Goal: Task Accomplishment & Management: Manage account settings

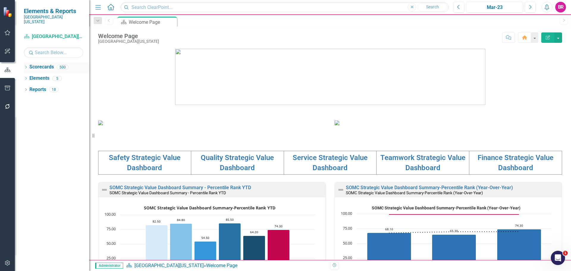
click at [25, 66] on icon "Dropdown" at bounding box center [26, 67] width 4 height 3
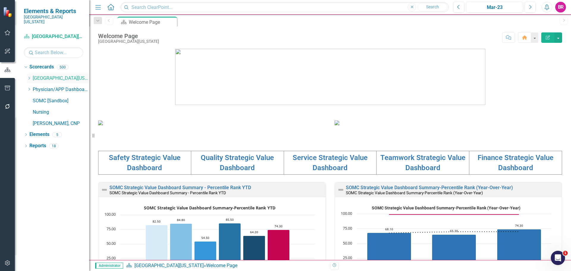
click at [29, 76] on div "Dropdown" at bounding box center [29, 78] width 4 height 5
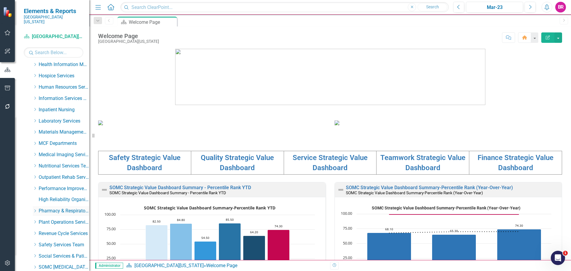
scroll to position [237, 0]
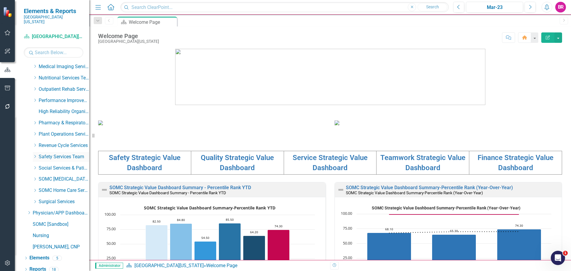
click at [35, 155] on icon "Dropdown" at bounding box center [35, 157] width 4 height 4
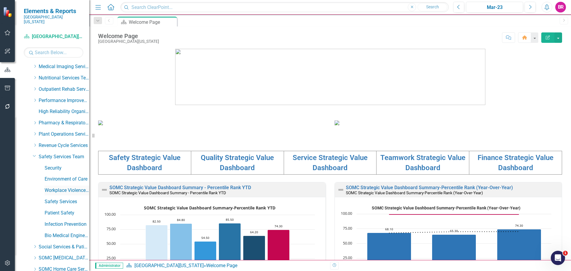
click at [67, 187] on link "Workplace Violence Prevention Team" at bounding box center [67, 190] width 45 height 7
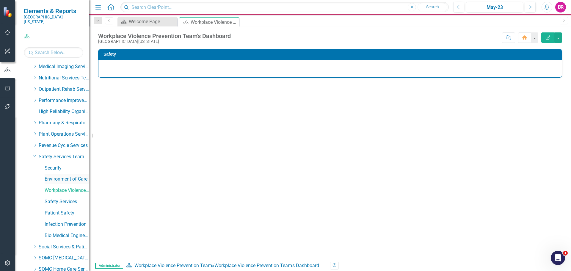
click at [62, 176] on link "Environment of Care" at bounding box center [67, 179] width 45 height 7
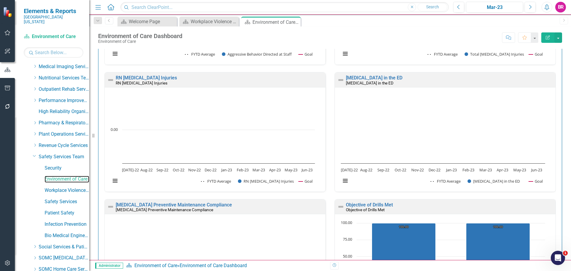
scroll to position [149, 0]
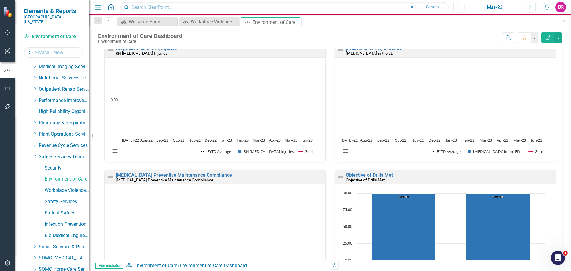
click at [476, 9] on div "Mar-23" at bounding box center [494, 7] width 53 height 7
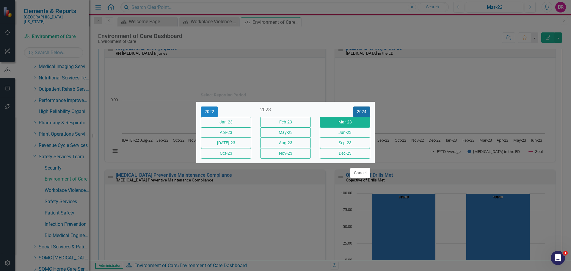
click at [361, 108] on button "2024" at bounding box center [361, 111] width 17 height 10
click at [362, 107] on button "2025" at bounding box center [361, 111] width 17 height 10
click at [294, 147] on button "Aug-25" at bounding box center [285, 143] width 51 height 10
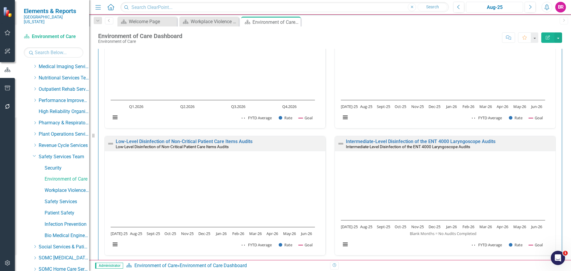
scroll to position [473, 0]
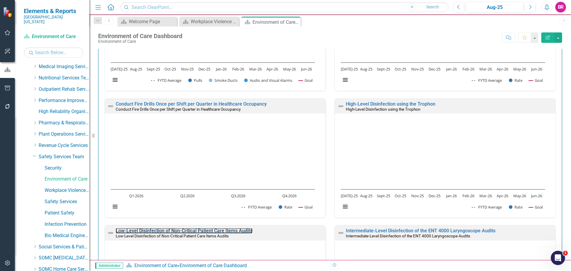
drag, startPoint x: 181, startPoint y: 230, endPoint x: 12, endPoint y: 219, distance: 170.1
click at [181, 230] on link "Low-Level Disinfection of Non-Critical Patient Care Items Audits" at bounding box center [184, 231] width 137 height 6
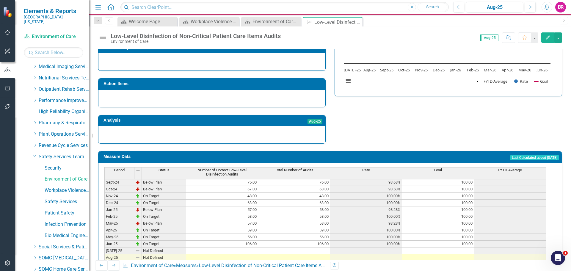
scroll to position [208, 0]
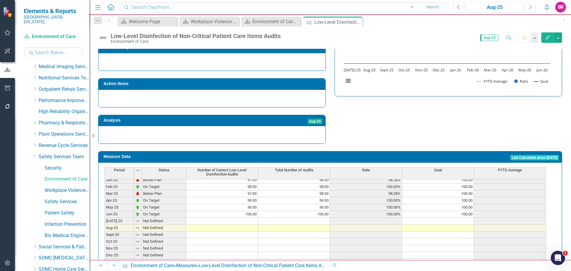
click at [104, 206] on div "Period Status Number of Correct Low-Level Disinfection Audits Total Number of A…" at bounding box center [104, 183] width 0 height 231
click at [254, 218] on td at bounding box center [222, 221] width 72 height 7
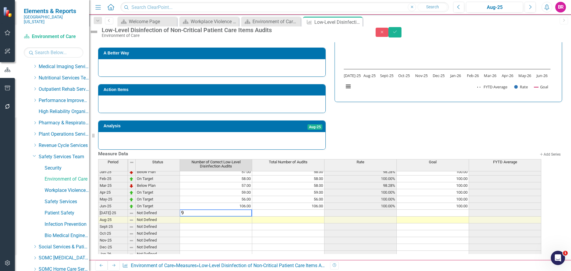
type textarea "93"
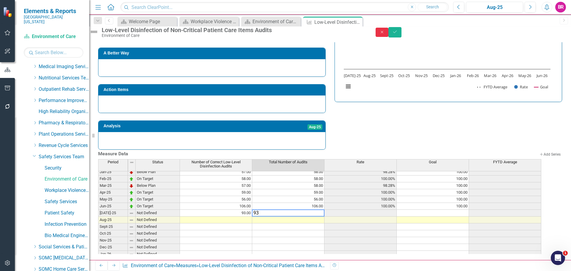
click at [388, 36] on button "Close" at bounding box center [381, 32] width 13 height 9
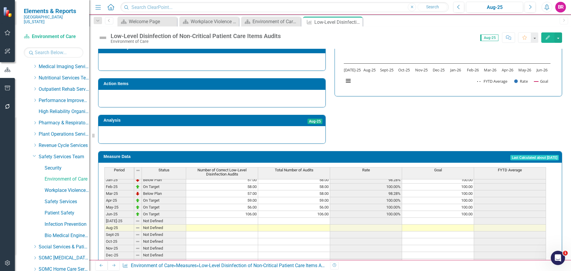
click at [246, 218] on td at bounding box center [222, 221] width 72 height 7
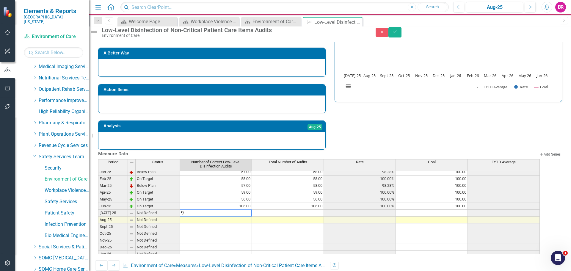
type textarea "93"
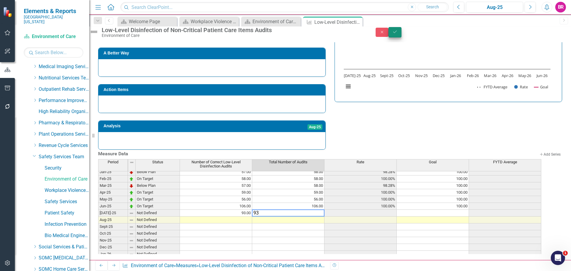
type textarea "93"
click at [401, 37] on button "Save" at bounding box center [394, 32] width 13 height 10
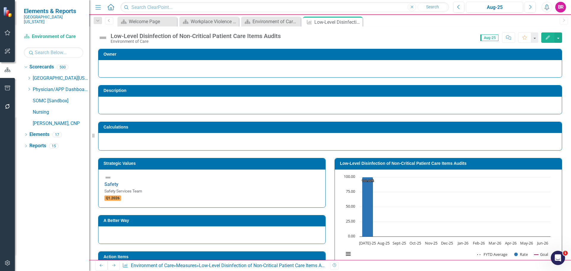
scroll to position [0, 0]
click at [358, 22] on icon "Close" at bounding box center [357, 22] width 6 height 5
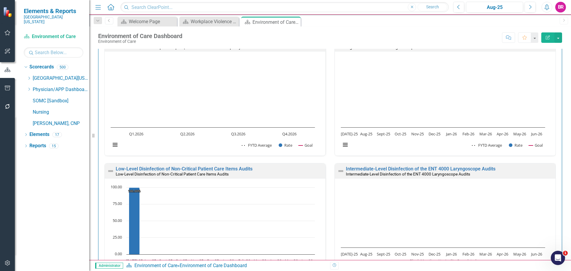
scroll to position [592, 0]
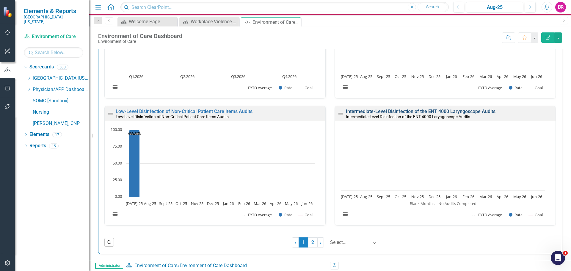
click at [387, 112] on link "Intermediate-Level Disinfection of the ENT 4000 Laryngoscope Audits" at bounding box center [421, 111] width 150 height 6
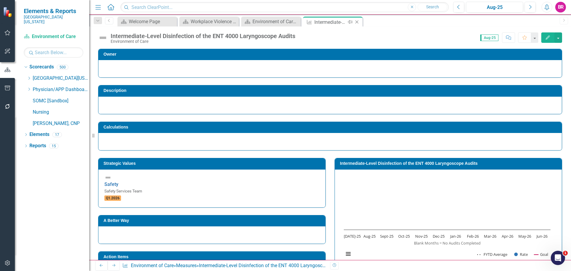
click at [360, 22] on div "Close" at bounding box center [356, 21] width 7 height 7
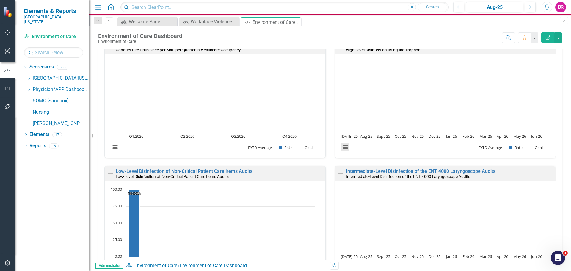
scroll to position [503, 0]
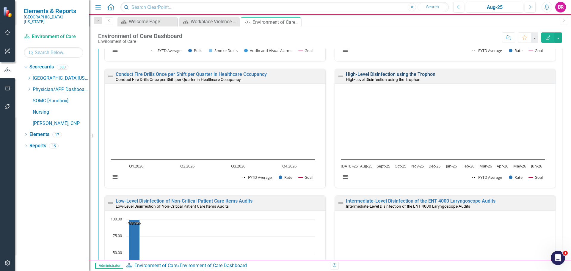
click at [375, 73] on link "High-Level Disinfection using the Trophon" at bounding box center [390, 74] width 89 height 6
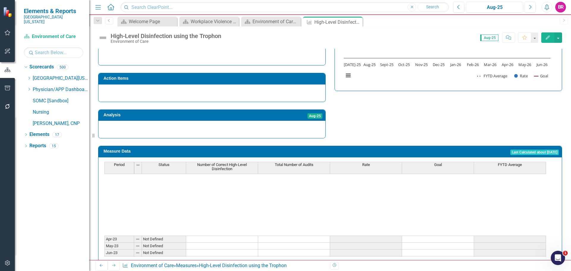
scroll to position [238, 0]
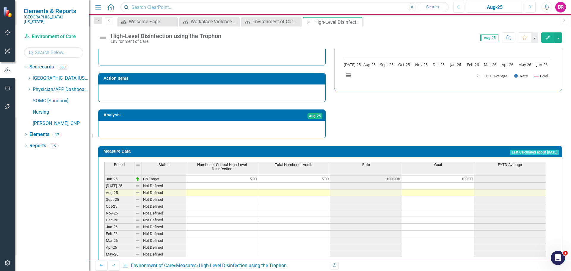
click at [249, 176] on tbody "Feb-24 Not Defined Mar-24 Not Defined Apr-24 Not Defined May-24 Not Defined Jun…" at bounding box center [324, 165] width 441 height 199
type textarea "5"
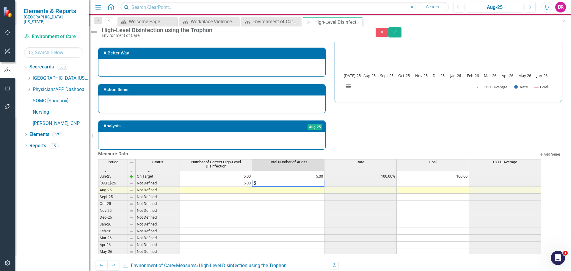
type textarea "5"
click at [440, 150] on div "Measure Data Add Add Series" at bounding box center [330, 155] width 464 height 10
click at [401, 37] on button "Save" at bounding box center [394, 32] width 13 height 10
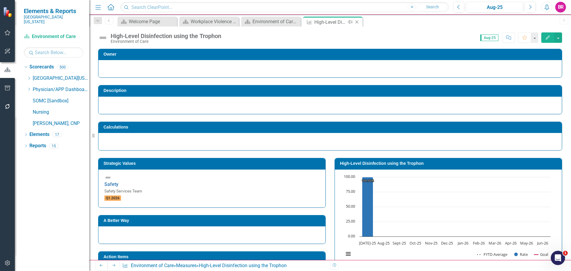
click at [357, 21] on icon "Close" at bounding box center [357, 22] width 6 height 5
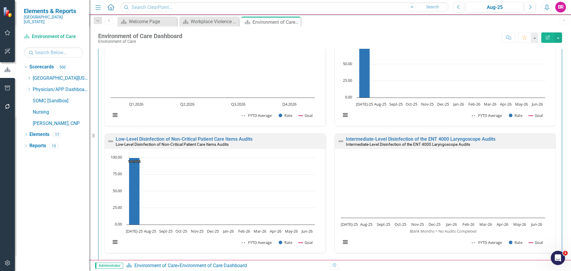
scroll to position [592, 0]
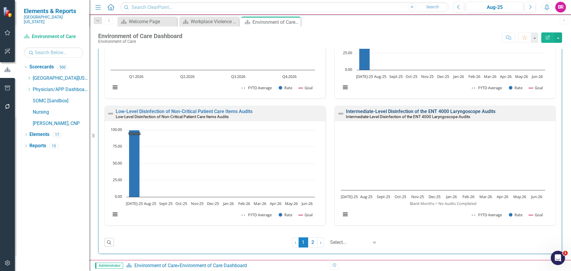
click at [393, 111] on link "Intermediate-Level Disinfection of the ENT 4000 Laryngoscope Audits" at bounding box center [421, 111] width 150 height 6
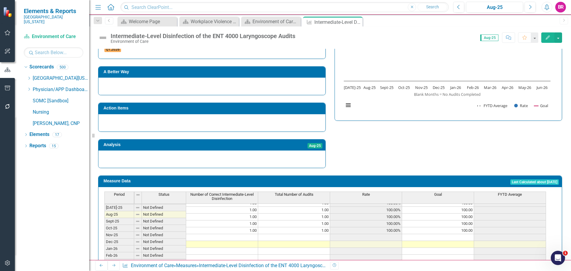
scroll to position [216, 0]
click at [243, 226] on tbody "Nov-23 Not Defined Dec-23 Not Defined Jan-24 Not Defined Feb-24 Not Defined Mar…" at bounding box center [324, 206] width 441 height 219
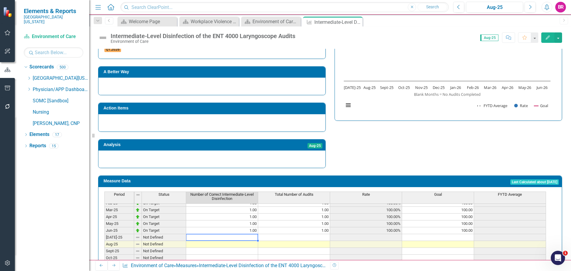
click at [241, 234] on td at bounding box center [222, 237] width 72 height 7
type textarea "1"
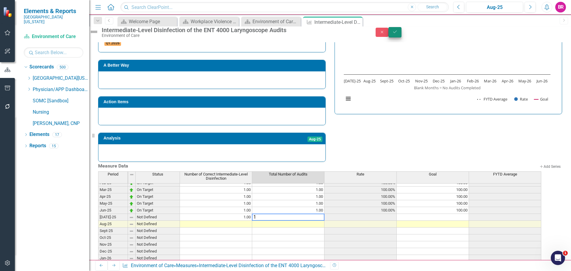
type textarea "1"
click at [401, 34] on button "Save" at bounding box center [394, 32] width 13 height 10
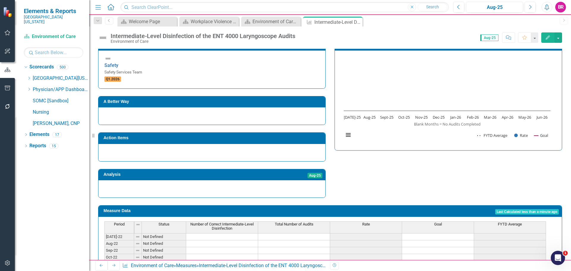
scroll to position [178, 0]
